Goal: Find specific page/section: Find specific page/section

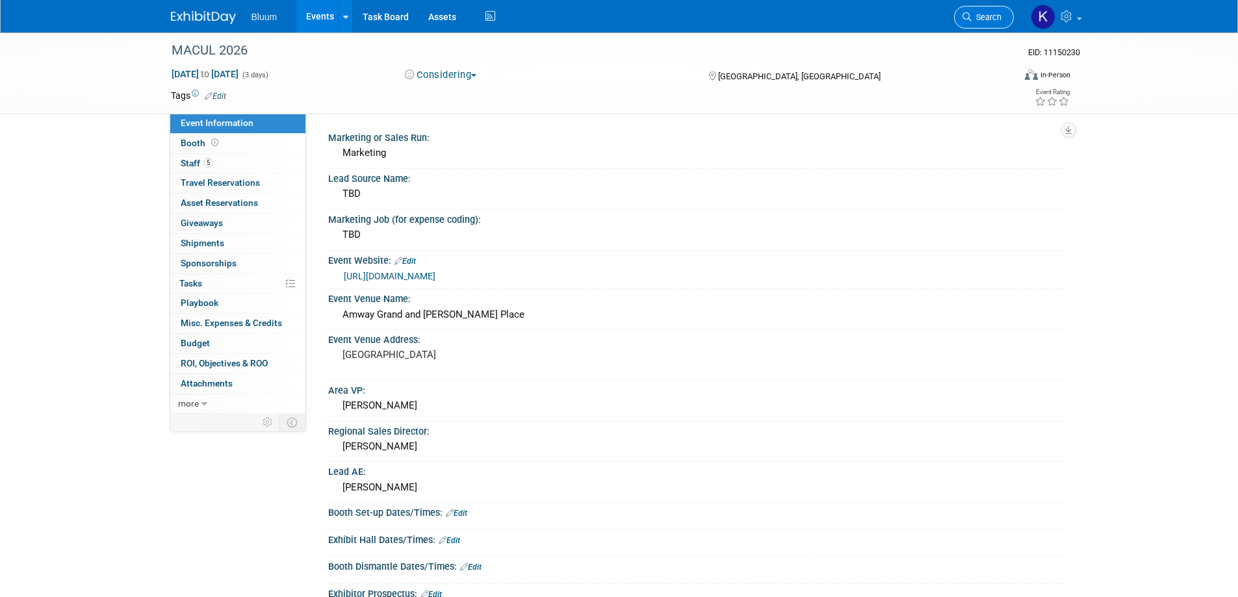
click at [979, 17] on span "Search" at bounding box center [987, 17] width 30 height 10
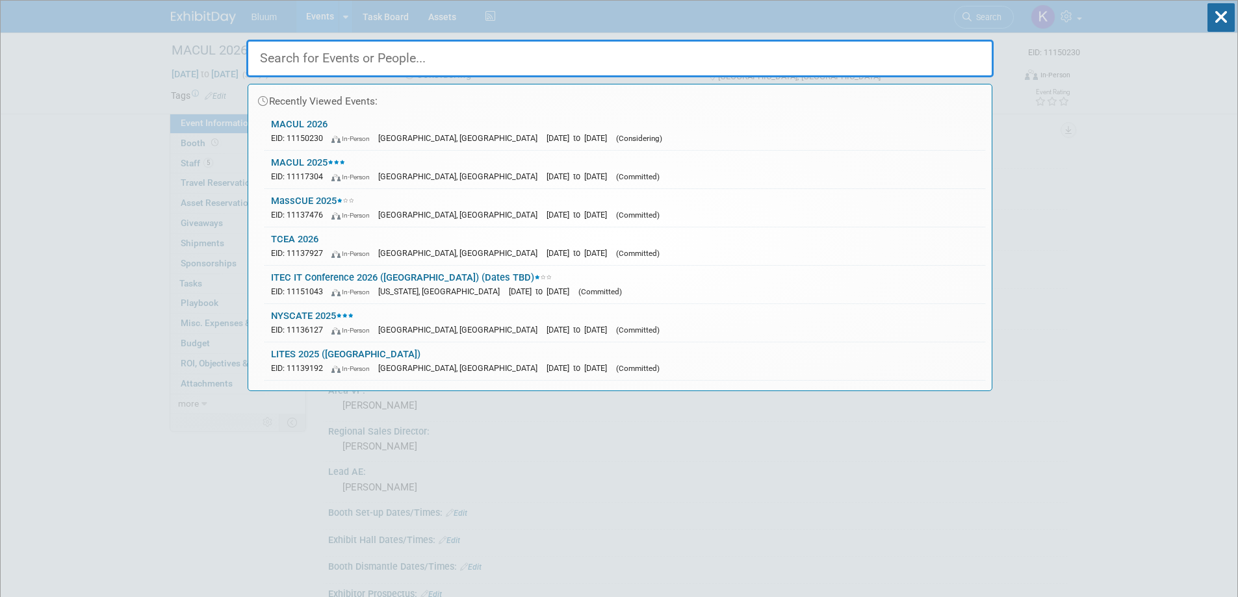
click at [572, 74] on input "text" at bounding box center [619, 59] width 747 height 38
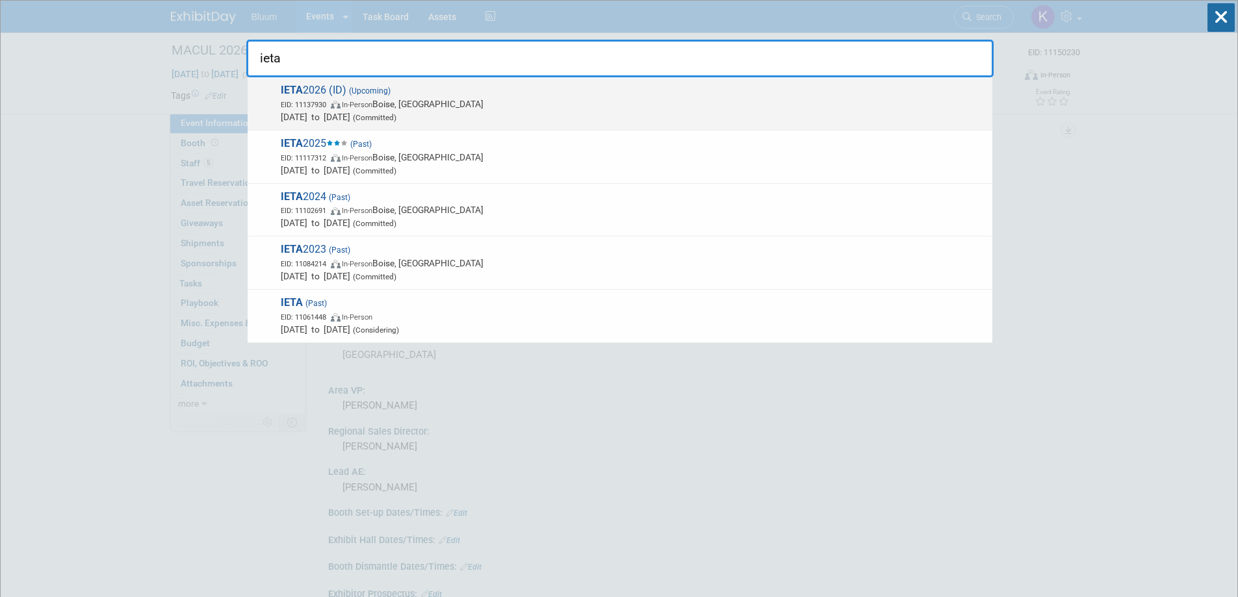
type input "ieta"
click at [307, 87] on span "IETA 2026 (ID) (Upcoming) EID: 11137930 In-Person Boise, [GEOGRAPHIC_DATA] [DAT…" at bounding box center [631, 104] width 709 height 40
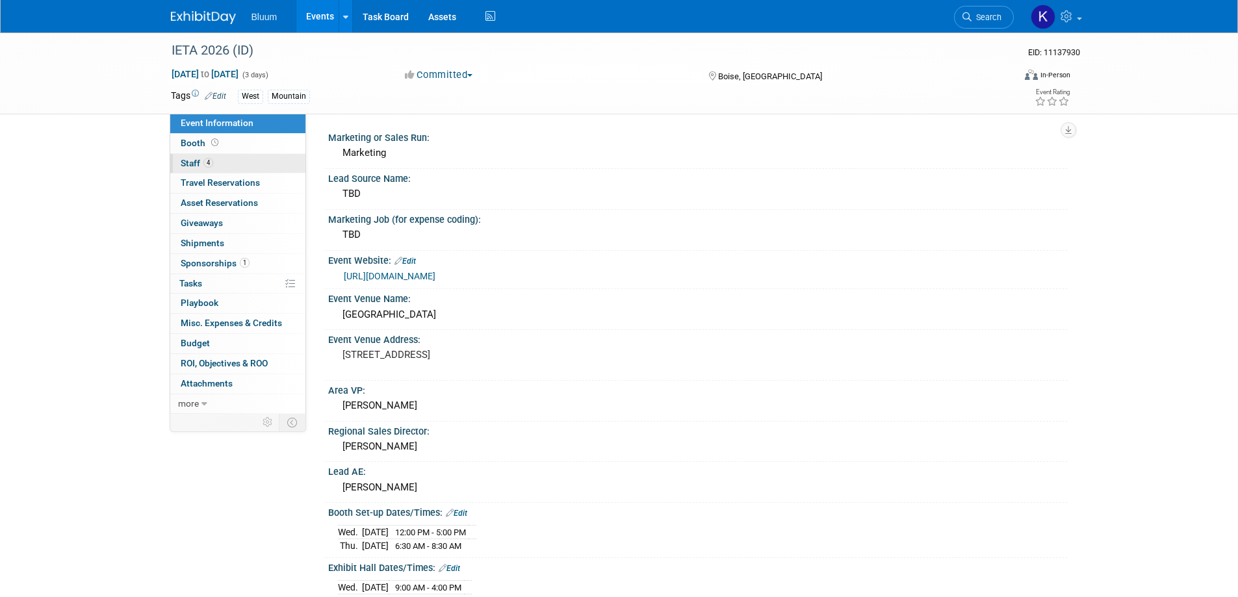
click at [190, 162] on span "Staff 4" at bounding box center [197, 163] width 32 height 10
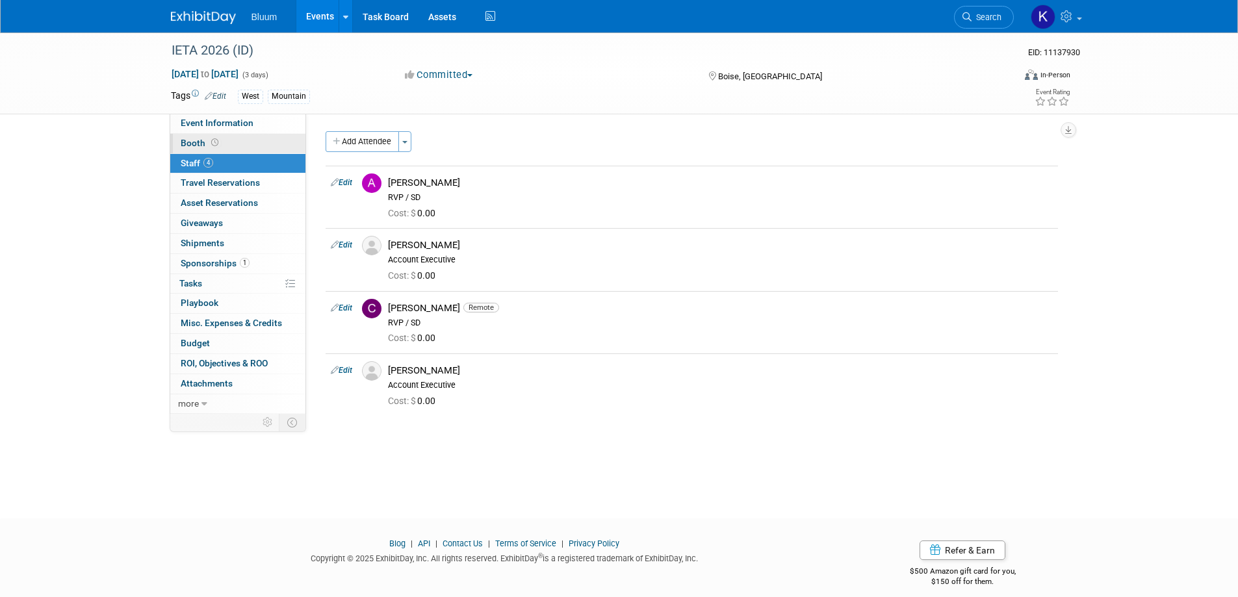
click at [190, 144] on span "Booth" at bounding box center [201, 143] width 40 height 10
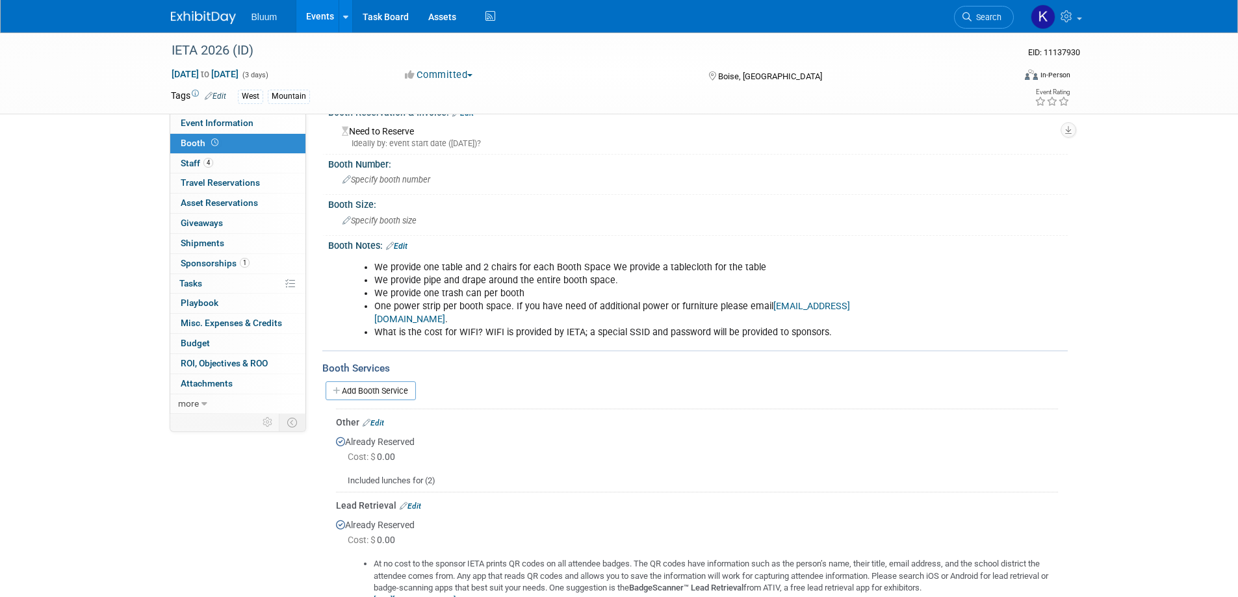
scroll to position [14, 0]
